Goal: Information Seeking & Learning: Check status

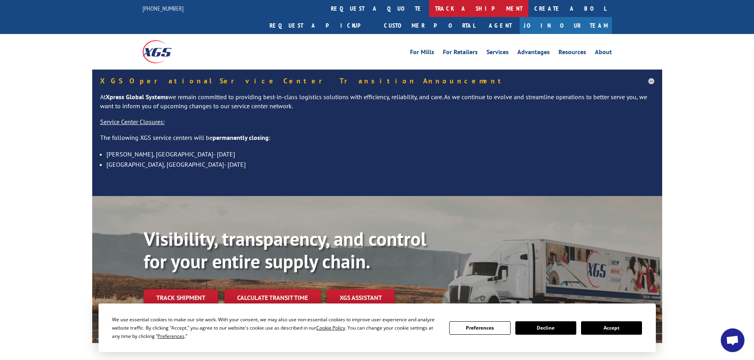
click at [429, 11] on link "track a shipment" at bounding box center [478, 8] width 99 height 17
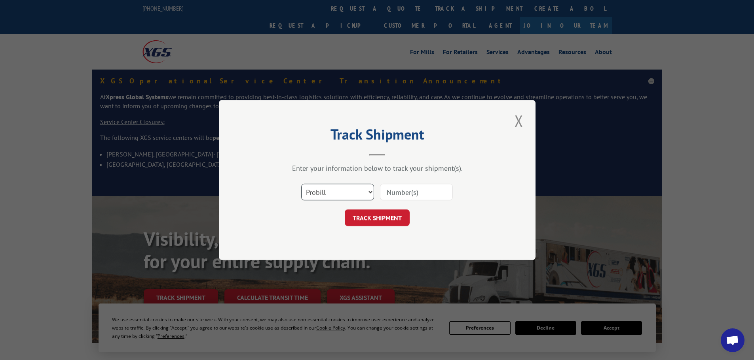
click at [308, 189] on select "Select category... Probill BOL PO" at bounding box center [337, 192] width 73 height 17
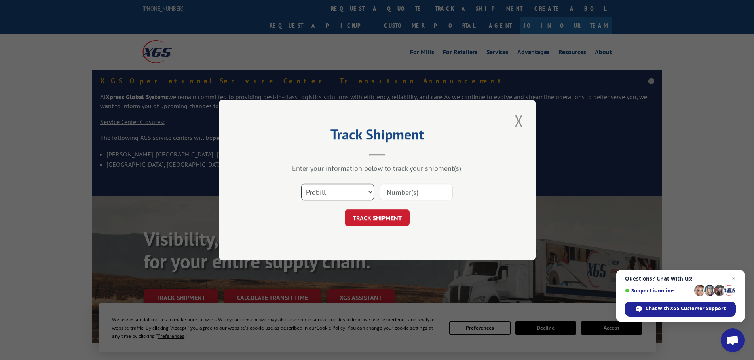
select select "po"
click at [301, 184] on select "Select category... Probill BOL PO" at bounding box center [337, 192] width 73 height 17
click at [400, 196] on input at bounding box center [416, 192] width 73 height 17
paste input "10543181"
type input "10543181"
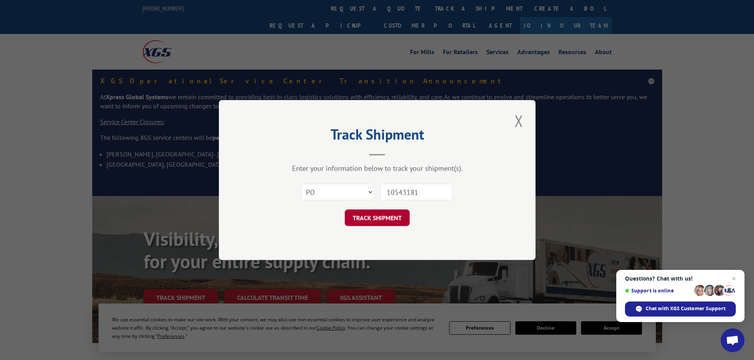
click at [365, 218] on button "TRACK SHIPMENT" at bounding box center [377, 218] width 65 height 17
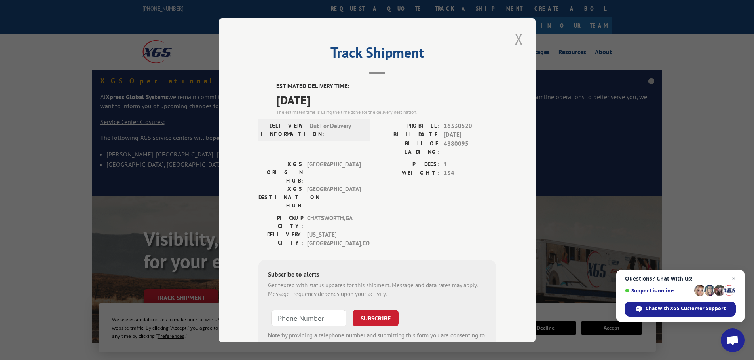
click at [518, 36] on button "Close modal" at bounding box center [518, 39] width 13 height 22
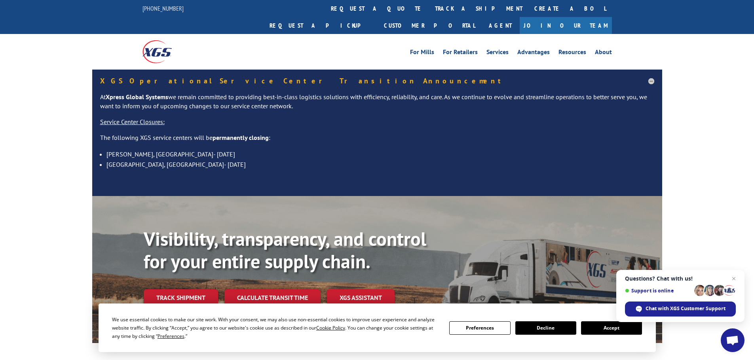
click at [429, 8] on link "track a shipment" at bounding box center [478, 8] width 99 height 17
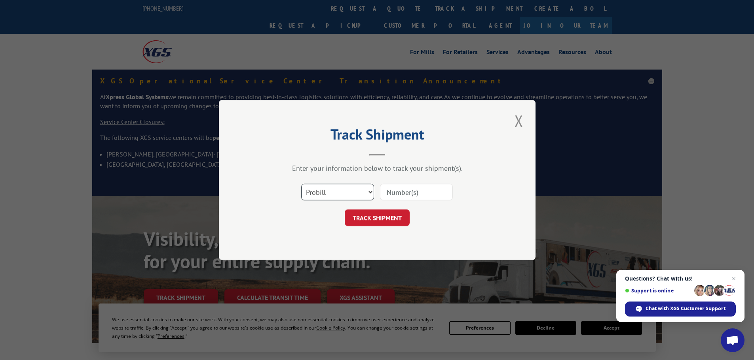
click at [319, 195] on select "Select category... Probill BOL PO" at bounding box center [337, 192] width 73 height 17
select select "po"
click at [301, 184] on select "Select category... Probill BOL PO" at bounding box center [337, 192] width 73 height 17
click at [386, 189] on input at bounding box center [416, 192] width 73 height 17
paste input "10543305"
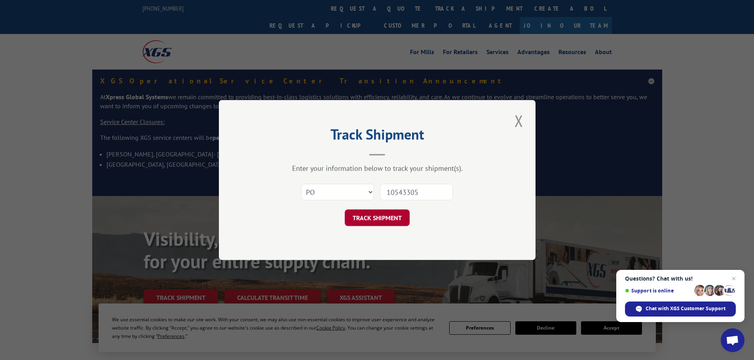
type input "10543305"
click at [360, 221] on button "TRACK SHIPMENT" at bounding box center [377, 218] width 65 height 17
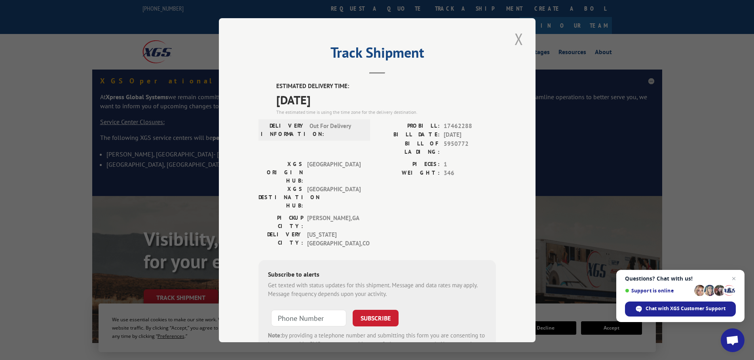
click at [514, 40] on button "Close modal" at bounding box center [518, 39] width 13 height 22
